Goal: Navigation & Orientation: Find specific page/section

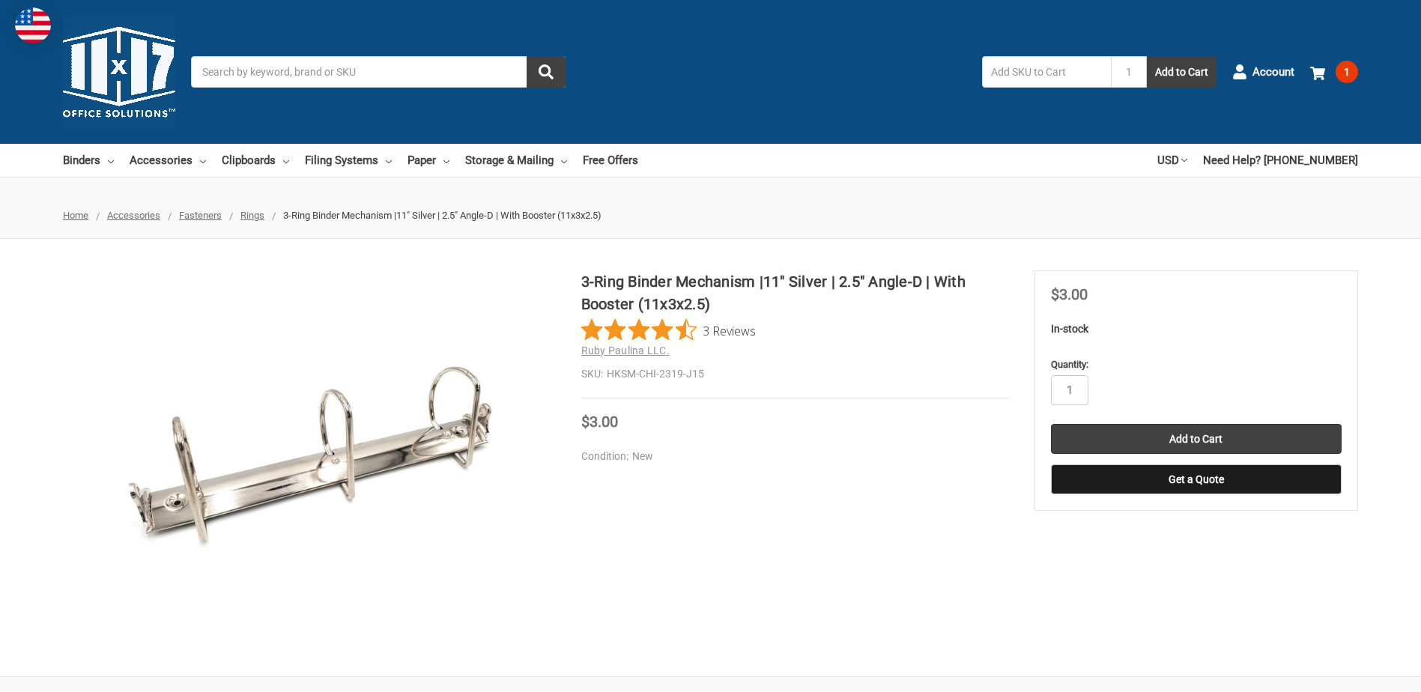
click at [251, 215] on span "Rings" at bounding box center [252, 215] width 24 height 11
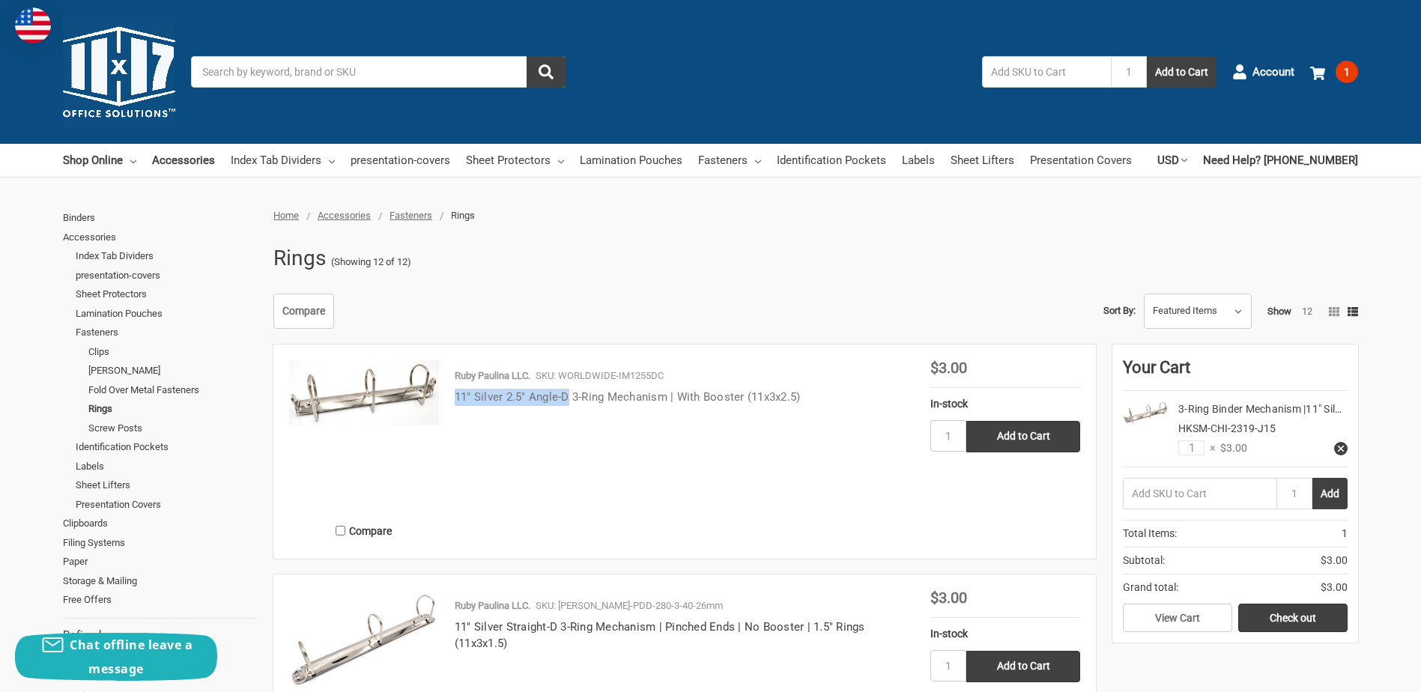
drag, startPoint x: 449, startPoint y: 395, endPoint x: 566, endPoint y: 396, distance: 117.6
click at [566, 396] on div "Ruby Paulina LLC. SKU: WORLDWIDE-IM1255DC 11" Silver 2.5" Angle-D 3-Ring Mechan…" at bounding box center [684, 455] width 491 height 174
copy link "11" Silver 2.5" Angle-D"
